Goal: Task Accomplishment & Management: Use online tool/utility

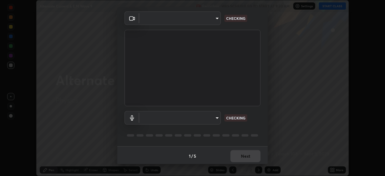
scroll to position [21, 0]
type input "cf4cade584ede8fb560bca5df173c6e0c2fab346f0fe5c0e134d57ffae5dbcad"
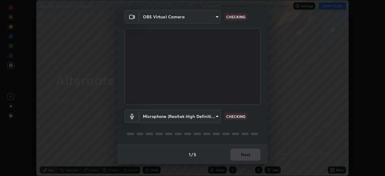
click at [216, 117] on body "Erase all Alternate Current & E.M Wave 9 Recording WAS SCHEDULED TO START AT 9:…" at bounding box center [192, 88] width 385 height 176
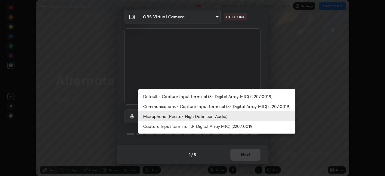
click at [235, 95] on li "Default - Capture Input terminal (3- Digital Array MIC) (2207:0019)" at bounding box center [216, 97] width 157 height 10
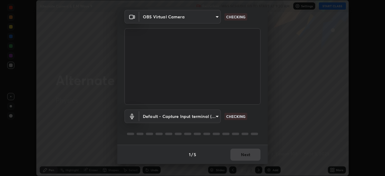
click at [219, 119] on body "Erase all Alternate Current & E.M Wave 9 Recording WAS SCHEDULED TO START AT 9:…" at bounding box center [192, 88] width 385 height 176
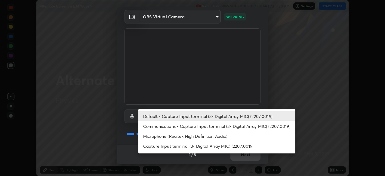
click at [217, 136] on li "Microphone (Realtek High Definition Audio)" at bounding box center [216, 136] width 157 height 10
type input "2c7ce03bf44361b7ba6d686ec062d0a68e8820996cf89e2862210030541b57e2"
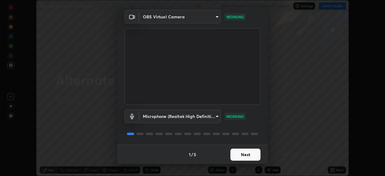
click at [247, 156] on button "Next" at bounding box center [246, 155] width 30 height 12
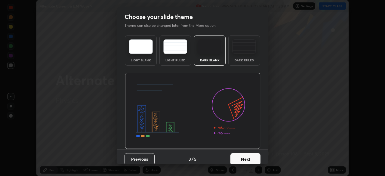
click at [246, 157] on button "Next" at bounding box center [246, 159] width 30 height 12
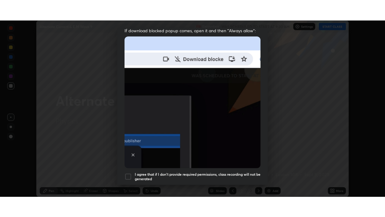
scroll to position [144, 0]
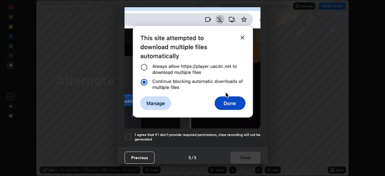
click at [240, 158] on div "Previous 5 / 5 Done" at bounding box center [192, 157] width 150 height 19
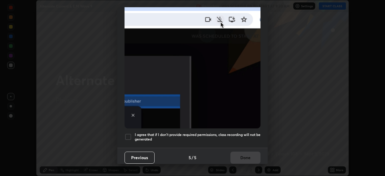
click at [131, 133] on div at bounding box center [128, 136] width 7 height 7
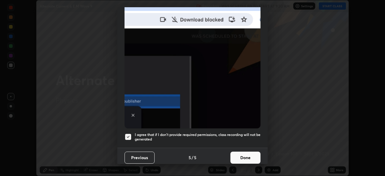
click at [240, 155] on button "Done" at bounding box center [246, 158] width 30 height 12
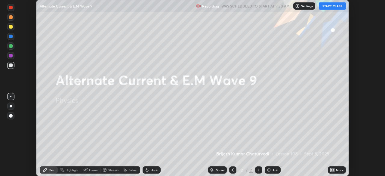
click at [336, 7] on button "START CLASS" at bounding box center [332, 5] width 27 height 7
click at [333, 170] on icon at bounding box center [332, 170] width 5 height 5
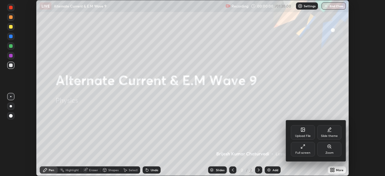
click at [304, 148] on icon at bounding box center [303, 146] width 5 height 5
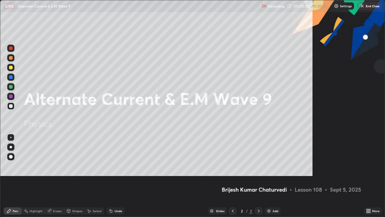
scroll to position [217, 385]
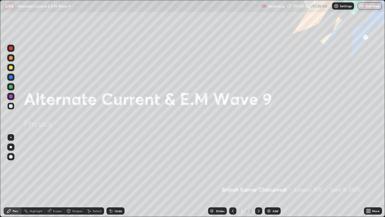
click at [271, 176] on div "Add" at bounding box center [273, 210] width 16 height 7
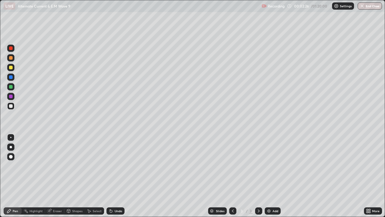
click at [11, 68] on div at bounding box center [11, 68] width 4 height 4
click at [119, 176] on div "Undo" at bounding box center [116, 210] width 18 height 7
click at [116, 176] on div "Undo" at bounding box center [119, 210] width 8 height 3
click at [113, 176] on div "Undo" at bounding box center [116, 210] width 18 height 7
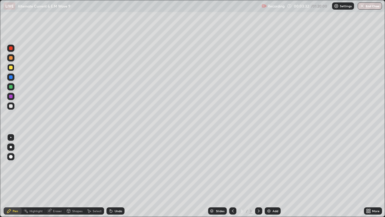
click at [116, 176] on div "Undo" at bounding box center [119, 210] width 8 height 3
click at [115, 176] on div "Undo" at bounding box center [119, 210] width 8 height 3
click at [113, 176] on div "Undo" at bounding box center [116, 210] width 18 height 7
click at [116, 176] on div "Undo" at bounding box center [119, 210] width 8 height 3
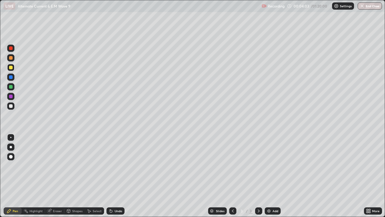
click at [116, 176] on div "Undo" at bounding box center [119, 210] width 8 height 3
click at [115, 176] on div "Undo" at bounding box center [119, 210] width 8 height 3
click at [12, 106] on div at bounding box center [11, 106] width 4 height 4
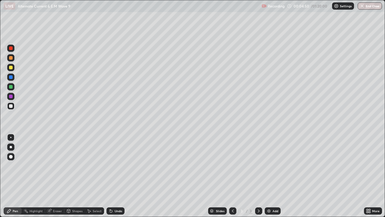
click at [117, 176] on div "Undo" at bounding box center [119, 210] width 8 height 3
click at [119, 176] on div "Undo" at bounding box center [116, 210] width 18 height 7
click at [117, 176] on div "Undo" at bounding box center [119, 210] width 8 height 3
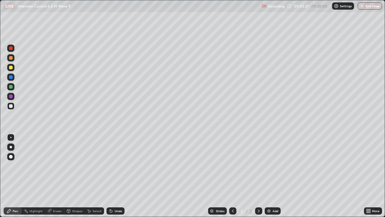
click at [119, 176] on div "Undo" at bounding box center [119, 210] width 8 height 3
click at [118, 176] on div "Undo" at bounding box center [116, 210] width 18 height 7
click at [119, 176] on div "Undo" at bounding box center [116, 210] width 18 height 7
click at [119, 176] on div "Undo" at bounding box center [119, 210] width 8 height 3
click at [270, 176] on img at bounding box center [269, 210] width 5 height 5
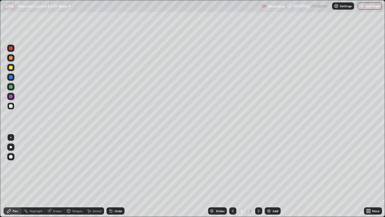
click at [115, 176] on div "Undo" at bounding box center [119, 210] width 8 height 3
click at [114, 176] on div "Undo" at bounding box center [116, 210] width 18 height 7
click at [11, 106] on div at bounding box center [11, 106] width 4 height 4
click at [116, 176] on div "Undo" at bounding box center [119, 210] width 8 height 3
click at [117, 176] on div "Undo" at bounding box center [119, 210] width 8 height 3
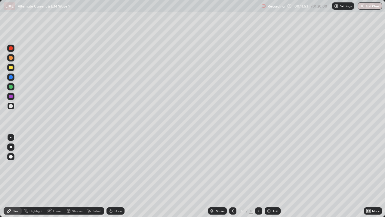
click at [116, 176] on div "Undo" at bounding box center [119, 210] width 8 height 3
click at [117, 176] on div "Undo" at bounding box center [119, 210] width 8 height 3
click at [116, 176] on div "Undo" at bounding box center [119, 210] width 8 height 3
click at [11, 68] on div at bounding box center [11, 68] width 4 height 4
click at [115, 176] on div "Undo" at bounding box center [119, 210] width 8 height 3
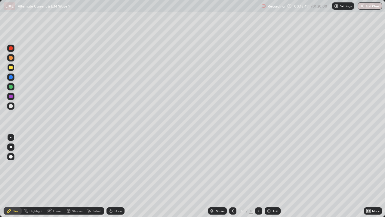
click at [268, 176] on img at bounding box center [269, 210] width 5 height 5
click at [116, 176] on div "Undo" at bounding box center [119, 210] width 8 height 3
click at [117, 176] on div "Undo" at bounding box center [119, 210] width 8 height 3
click at [11, 88] on div at bounding box center [11, 87] width 4 height 4
click at [116, 176] on div "Undo" at bounding box center [119, 210] width 8 height 3
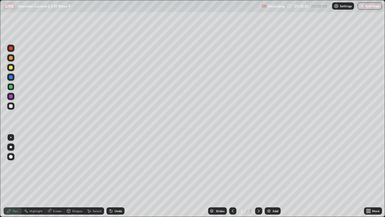
click at [113, 176] on div "Undo" at bounding box center [116, 210] width 18 height 7
click at [116, 176] on div "Undo" at bounding box center [119, 210] width 8 height 3
click at [115, 176] on div "Undo" at bounding box center [119, 210] width 8 height 3
click at [116, 176] on div "Undo" at bounding box center [116, 210] width 18 height 7
click at [118, 176] on div "Undo" at bounding box center [119, 210] width 8 height 3
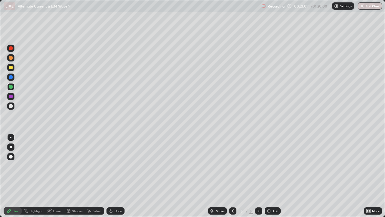
click at [258, 176] on icon at bounding box center [258, 210] width 5 height 5
click at [273, 176] on div "Add" at bounding box center [276, 210] width 6 height 3
click at [232, 176] on icon at bounding box center [233, 210] width 5 height 5
click at [258, 176] on icon at bounding box center [259, 210] width 2 height 3
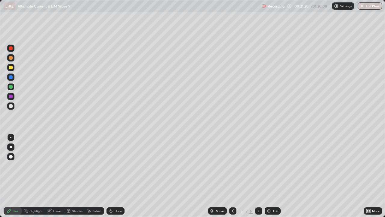
click at [258, 176] on icon at bounding box center [258, 210] width 5 height 5
click at [117, 176] on div "Undo" at bounding box center [119, 210] width 8 height 3
click at [114, 176] on div "Undo" at bounding box center [116, 210] width 18 height 7
click at [116, 176] on div "Undo" at bounding box center [119, 210] width 8 height 3
click at [113, 176] on div "Undo" at bounding box center [116, 210] width 18 height 7
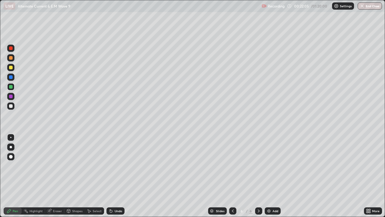
click at [115, 176] on div "Undo" at bounding box center [119, 210] width 8 height 3
click at [116, 176] on div "Undo" at bounding box center [116, 210] width 18 height 7
click at [118, 176] on div "Undo" at bounding box center [116, 210] width 18 height 7
click at [12, 105] on div at bounding box center [11, 106] width 4 height 4
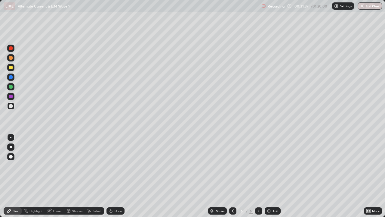
click at [11, 68] on div at bounding box center [11, 68] width 4 height 4
click at [273, 176] on div "Add" at bounding box center [273, 210] width 16 height 7
click at [233, 176] on icon at bounding box center [233, 210] width 5 height 5
click at [258, 176] on icon at bounding box center [258, 210] width 5 height 5
click at [115, 176] on div "Undo" at bounding box center [119, 210] width 8 height 3
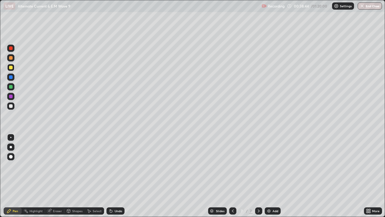
click at [115, 176] on div "Undo" at bounding box center [119, 210] width 8 height 3
click at [112, 176] on icon at bounding box center [111, 210] width 5 height 5
click at [113, 176] on div "Undo" at bounding box center [116, 210] width 18 height 7
click at [110, 176] on icon at bounding box center [111, 211] width 2 height 2
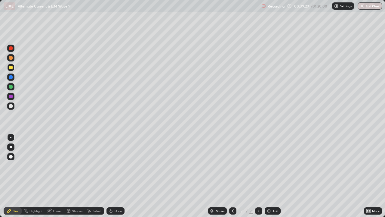
click at [111, 176] on icon at bounding box center [111, 211] width 2 height 2
click at [117, 176] on div "Undo" at bounding box center [119, 210] width 8 height 3
click at [118, 176] on div "Undo" at bounding box center [116, 210] width 18 height 7
click at [118, 176] on div "Undo" at bounding box center [119, 210] width 8 height 3
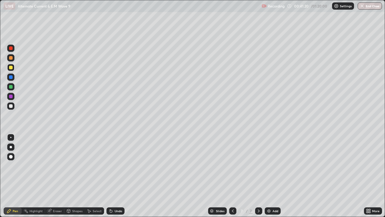
click at [10, 106] on div at bounding box center [11, 106] width 4 height 4
click at [11, 68] on div at bounding box center [11, 68] width 4 height 4
click at [117, 176] on div "Undo" at bounding box center [119, 210] width 8 height 3
click at [119, 176] on div "Undo" at bounding box center [119, 210] width 8 height 3
click at [11, 108] on div at bounding box center [10, 105] width 7 height 7
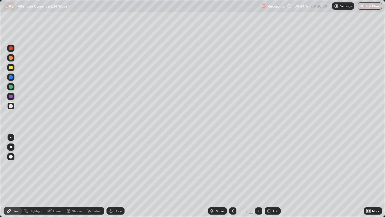
click at [115, 176] on div "Undo" at bounding box center [116, 210] width 18 height 7
click at [115, 176] on div "Undo" at bounding box center [119, 210] width 8 height 3
click at [114, 176] on div "Undo" at bounding box center [116, 210] width 18 height 7
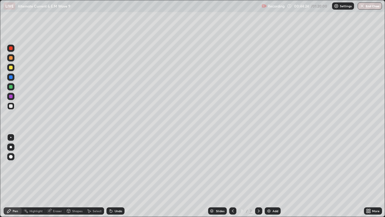
click at [114, 176] on div "Undo" at bounding box center [116, 210] width 18 height 7
click at [115, 176] on div "Undo" at bounding box center [116, 210] width 18 height 7
click at [258, 176] on icon at bounding box center [258, 210] width 5 height 5
click at [268, 176] on img at bounding box center [269, 210] width 5 height 5
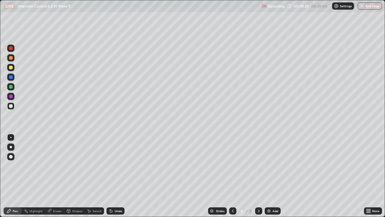
click at [116, 176] on div "Undo" at bounding box center [119, 210] width 8 height 3
click at [115, 176] on div "Undo" at bounding box center [119, 210] width 8 height 3
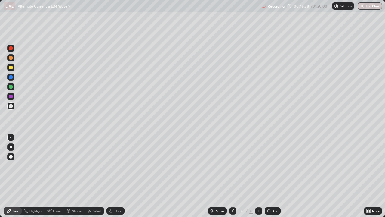
click at [115, 176] on div "Undo" at bounding box center [119, 210] width 8 height 3
click at [117, 176] on div "Undo" at bounding box center [119, 210] width 8 height 3
click at [116, 176] on div "Undo" at bounding box center [119, 210] width 8 height 3
click at [115, 176] on div "Undo" at bounding box center [119, 210] width 8 height 3
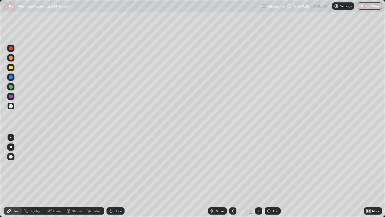
click at [115, 176] on div "Undo" at bounding box center [119, 210] width 8 height 3
click at [11, 68] on div at bounding box center [11, 68] width 4 height 4
click at [115, 176] on div "Undo" at bounding box center [119, 210] width 8 height 3
click at [11, 58] on div at bounding box center [11, 58] width 4 height 4
click at [118, 176] on div "Undo" at bounding box center [116, 210] width 18 height 7
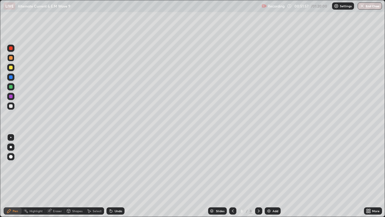
click at [115, 176] on div "Undo" at bounding box center [119, 210] width 8 height 3
click at [113, 176] on div "Undo" at bounding box center [116, 210] width 18 height 7
click at [115, 176] on div "Undo" at bounding box center [119, 210] width 8 height 3
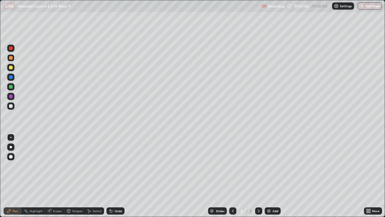
click at [115, 176] on div "Undo" at bounding box center [119, 210] width 8 height 3
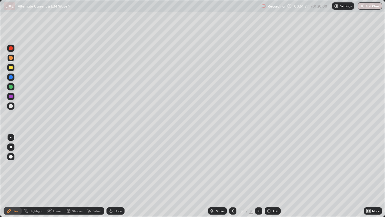
click at [115, 176] on div "Undo" at bounding box center [119, 210] width 8 height 3
click at [112, 176] on icon at bounding box center [111, 210] width 5 height 5
click at [115, 176] on div "Undo" at bounding box center [119, 210] width 8 height 3
click at [119, 176] on div "Undo" at bounding box center [119, 210] width 8 height 3
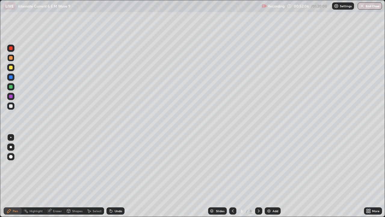
click at [116, 176] on div "Undo" at bounding box center [119, 210] width 8 height 3
click at [116, 176] on div "Undo" at bounding box center [116, 210] width 18 height 7
click at [115, 176] on div "Undo" at bounding box center [119, 210] width 8 height 3
click at [116, 176] on div "Undo" at bounding box center [119, 210] width 8 height 3
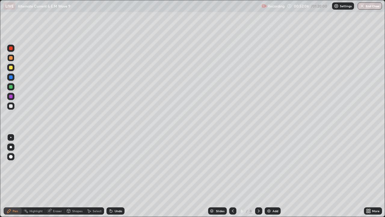
click at [116, 176] on div "Undo" at bounding box center [119, 210] width 8 height 3
click at [269, 176] on img at bounding box center [269, 210] width 5 height 5
click at [117, 176] on div "Undo" at bounding box center [119, 210] width 8 height 3
click at [116, 176] on div "Undo" at bounding box center [119, 210] width 8 height 3
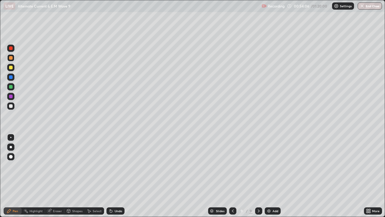
click at [115, 176] on div "Undo" at bounding box center [119, 210] width 8 height 3
click at [11, 106] on div at bounding box center [11, 106] width 4 height 4
click at [115, 176] on div "Undo" at bounding box center [119, 210] width 8 height 3
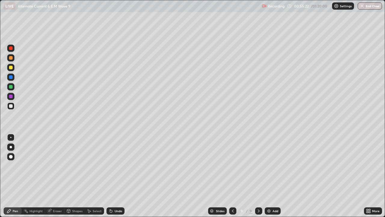
click at [115, 176] on div "Undo" at bounding box center [119, 210] width 8 height 3
click at [116, 176] on div "Undo" at bounding box center [119, 210] width 8 height 3
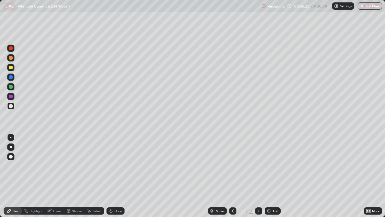
click at [118, 176] on div "Undo" at bounding box center [119, 210] width 8 height 3
click at [120, 176] on div "Undo" at bounding box center [119, 210] width 8 height 3
click at [116, 176] on div "Undo" at bounding box center [119, 210] width 8 height 3
click at [117, 176] on div "Undo" at bounding box center [119, 210] width 8 height 3
click at [116, 176] on div "Undo" at bounding box center [119, 210] width 8 height 3
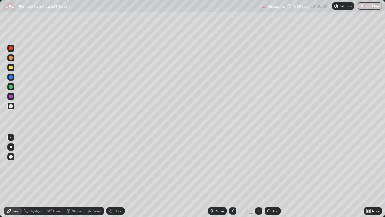
click at [11, 68] on div at bounding box center [11, 68] width 4 height 4
click at [232, 176] on icon at bounding box center [233, 210] width 5 height 5
click at [231, 176] on icon at bounding box center [233, 210] width 5 height 5
click at [258, 176] on icon at bounding box center [258, 210] width 5 height 5
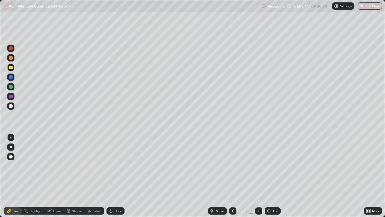
click at [259, 176] on icon at bounding box center [258, 210] width 5 height 5
click at [259, 176] on icon at bounding box center [259, 210] width 2 height 3
click at [258, 176] on icon at bounding box center [258, 210] width 5 height 5
click at [268, 176] on img at bounding box center [269, 210] width 5 height 5
click at [116, 176] on div "Undo" at bounding box center [119, 210] width 8 height 3
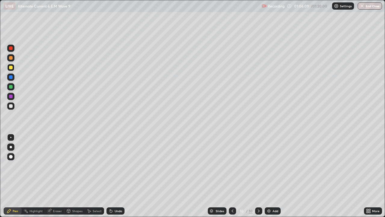
click at [115, 176] on div "Undo" at bounding box center [119, 210] width 8 height 3
click at [113, 176] on div "Undo" at bounding box center [116, 210] width 18 height 7
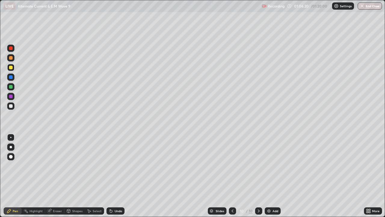
click at [119, 176] on div "Undo" at bounding box center [119, 210] width 8 height 3
click at [115, 176] on div "Undo" at bounding box center [119, 210] width 8 height 3
click at [113, 176] on div "Undo" at bounding box center [116, 210] width 18 height 7
click at [112, 176] on icon at bounding box center [111, 210] width 5 height 5
click at [118, 176] on div "Undo" at bounding box center [116, 210] width 18 height 7
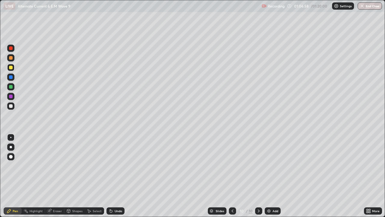
click at [117, 176] on div "Undo" at bounding box center [116, 210] width 18 height 7
click at [118, 176] on div "Undo" at bounding box center [116, 210] width 18 height 7
click at [13, 106] on div at bounding box center [10, 105] width 7 height 7
click at [10, 105] on div at bounding box center [11, 106] width 4 height 4
click at [116, 176] on div "Undo" at bounding box center [119, 210] width 8 height 3
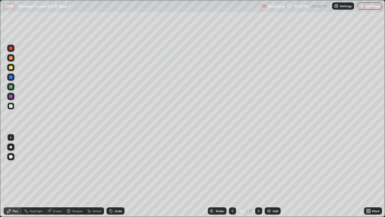
click at [115, 176] on div "Undo" at bounding box center [119, 210] width 8 height 3
click at [271, 176] on img at bounding box center [269, 210] width 5 height 5
click at [11, 69] on div at bounding box center [11, 68] width 4 height 4
click at [115, 176] on div "Undo" at bounding box center [119, 210] width 8 height 3
click at [116, 176] on div "Undo" at bounding box center [119, 210] width 8 height 3
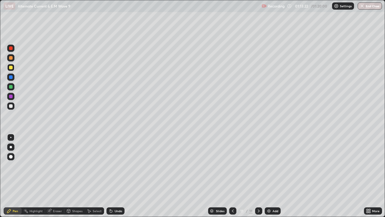
click at [116, 176] on div "Undo" at bounding box center [116, 210] width 18 height 7
click at [76, 176] on div "Shapes" at bounding box center [77, 210] width 10 height 3
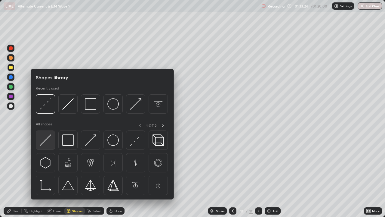
click at [48, 141] on img at bounding box center [45, 139] width 11 height 11
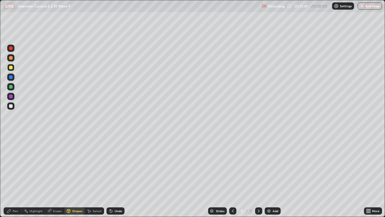
click at [11, 58] on div at bounding box center [11, 58] width 4 height 4
click at [113, 176] on div "Undo" at bounding box center [116, 210] width 18 height 7
click at [10, 49] on div at bounding box center [11, 48] width 4 height 4
click at [116, 176] on div "Undo" at bounding box center [119, 210] width 8 height 3
click at [12, 176] on div "Pen" at bounding box center [13, 210] width 18 height 7
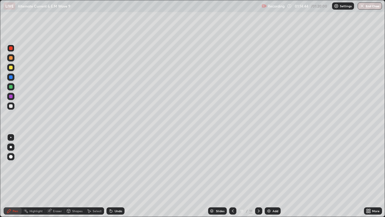
click at [11, 67] on div at bounding box center [11, 68] width 4 height 4
click at [10, 107] on div at bounding box center [11, 106] width 4 height 4
click at [11, 97] on div at bounding box center [11, 97] width 4 height 4
click at [11, 106] on div at bounding box center [11, 106] width 4 height 4
click at [11, 87] on div at bounding box center [11, 87] width 4 height 4
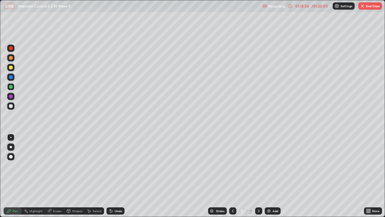
click at [116, 176] on div "Undo" at bounding box center [119, 210] width 8 height 3
click at [11, 58] on div at bounding box center [11, 58] width 4 height 4
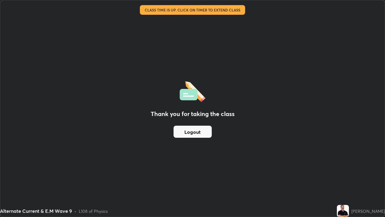
click at [190, 132] on button "Logout" at bounding box center [193, 132] width 38 height 12
